Goal: Check status: Check status

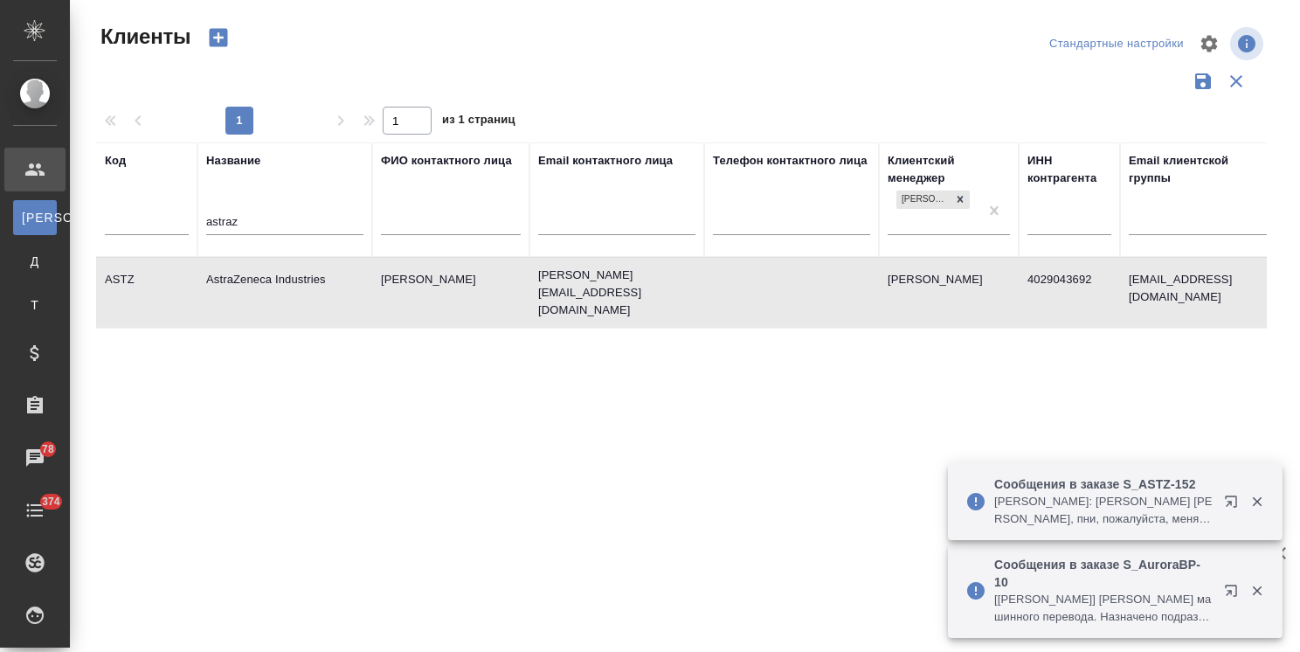
select select "RU"
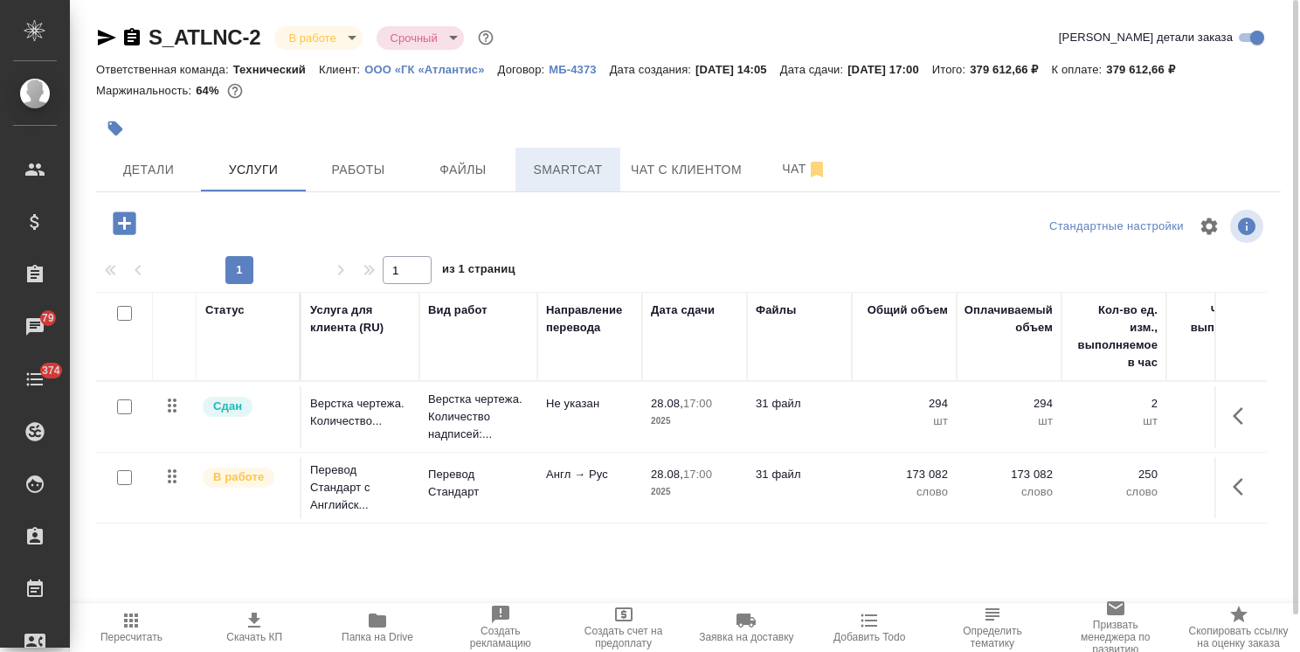
click at [577, 173] on span "Smartcat" at bounding box center [568, 170] width 84 height 22
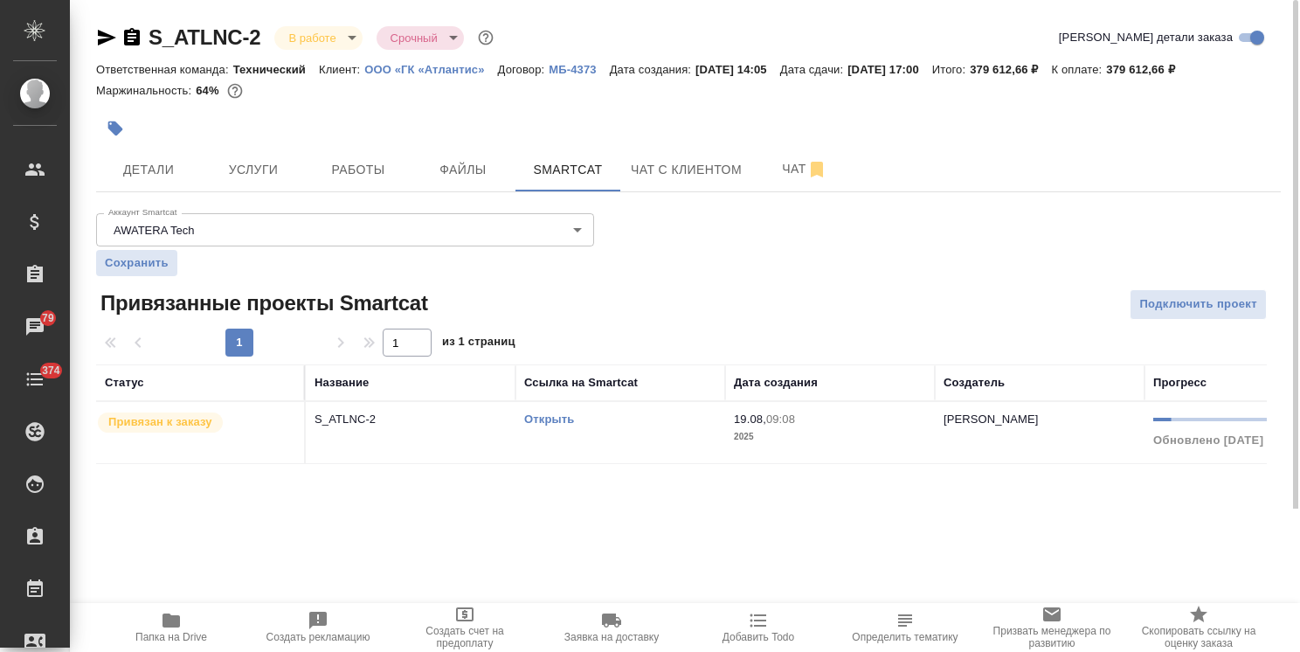
click at [567, 421] on link "Открыть" at bounding box center [549, 418] width 50 height 13
drag, startPoint x: 262, startPoint y: 15, endPoint x: 121, endPoint y: 11, distance: 141.6
click at [121, 11] on div "S_ATLNC-2 В работе inProgress Срочный urgent Кратко детали заказа Ответственная…" at bounding box center [688, 254] width 1204 height 508
copy link "S_ATLNC-2"
click at [255, 170] on span "Услуги" at bounding box center [253, 170] width 84 height 22
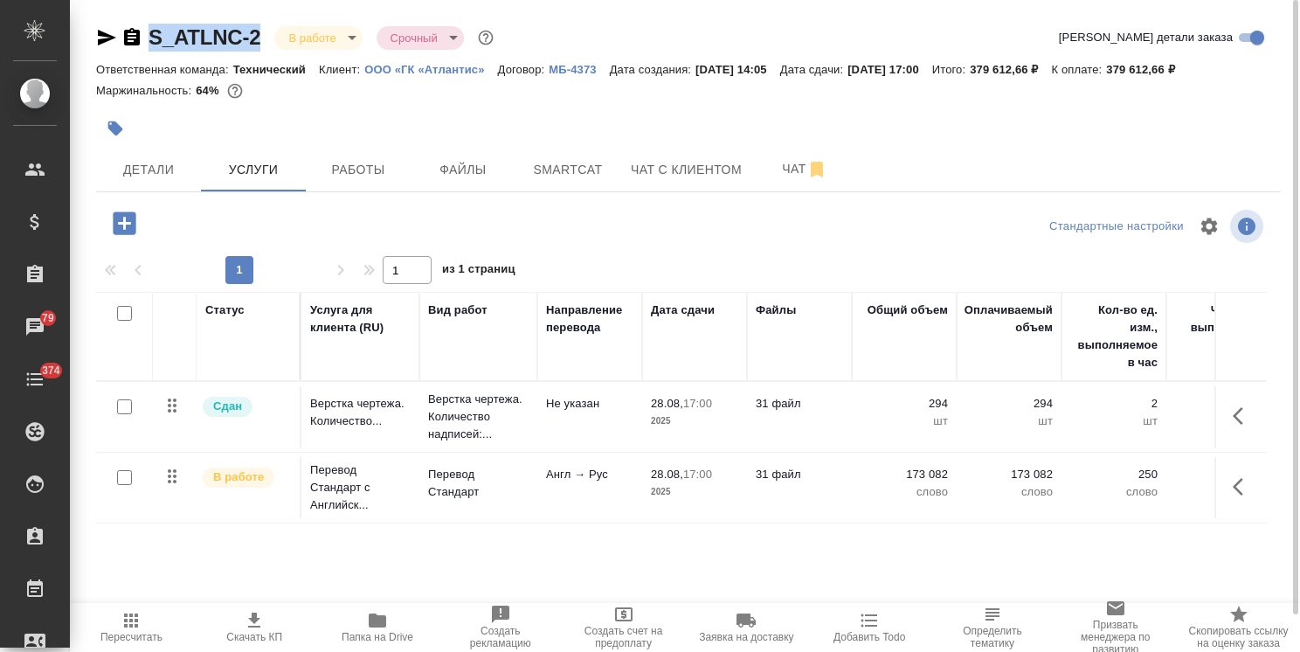
click at [1254, 490] on button "button" at bounding box center [1243, 487] width 42 height 42
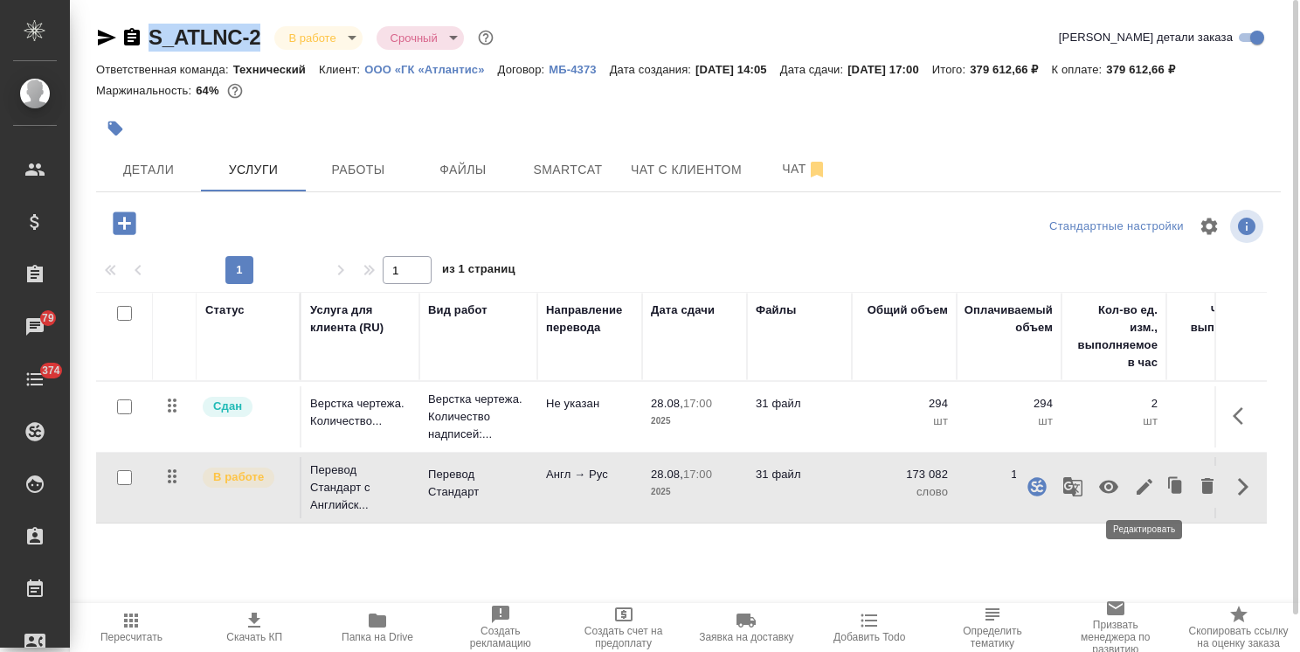
click at [1146, 489] on icon "button" at bounding box center [1144, 486] width 21 height 21
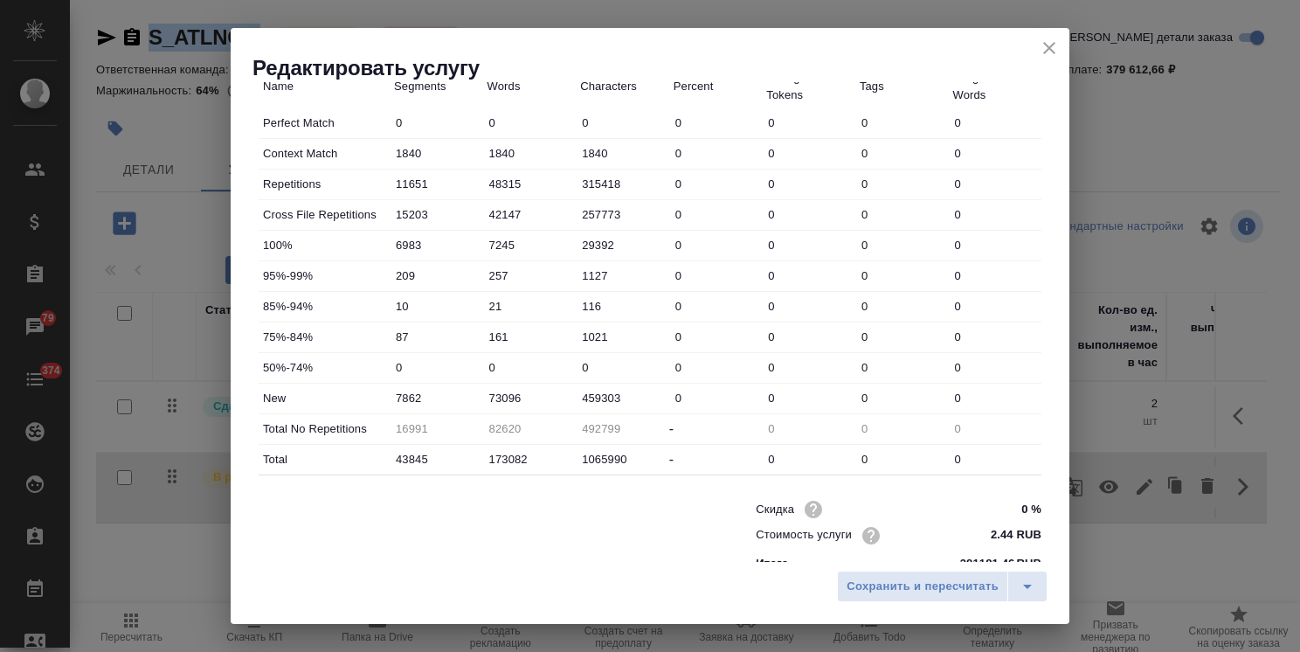
scroll to position [524, 0]
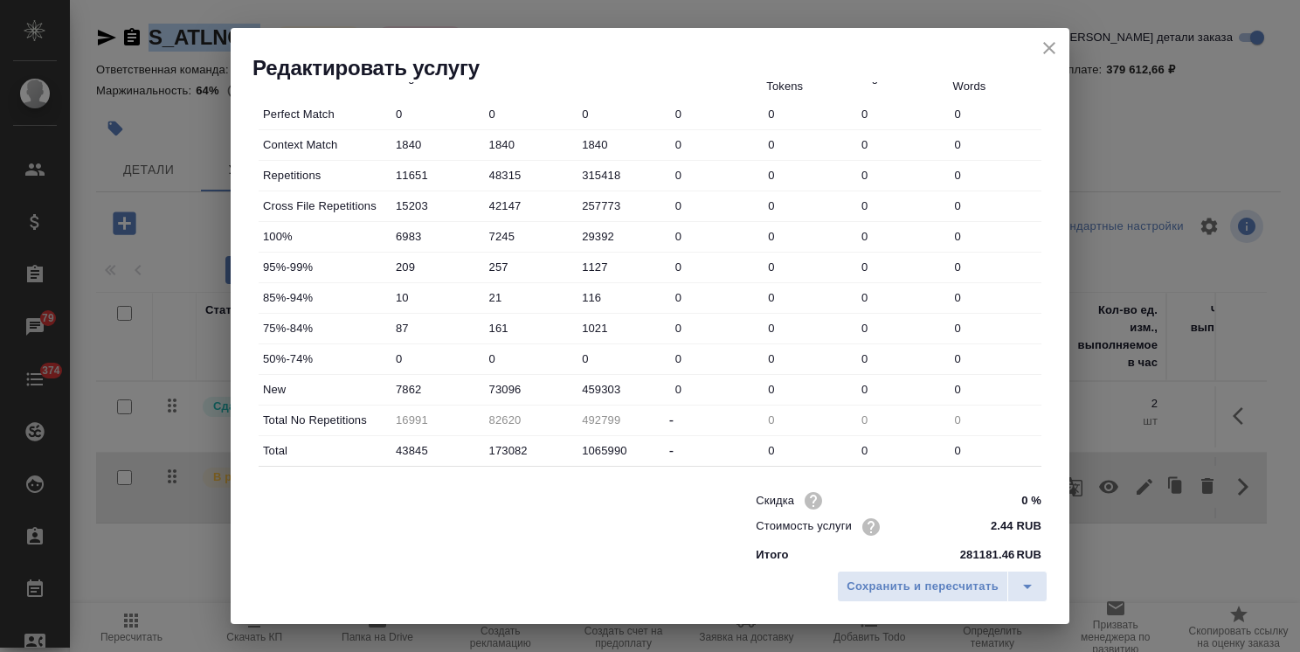
click at [1048, 45] on icon "close" at bounding box center [1049, 48] width 21 height 21
